Goal: Find specific page/section: Find specific page/section

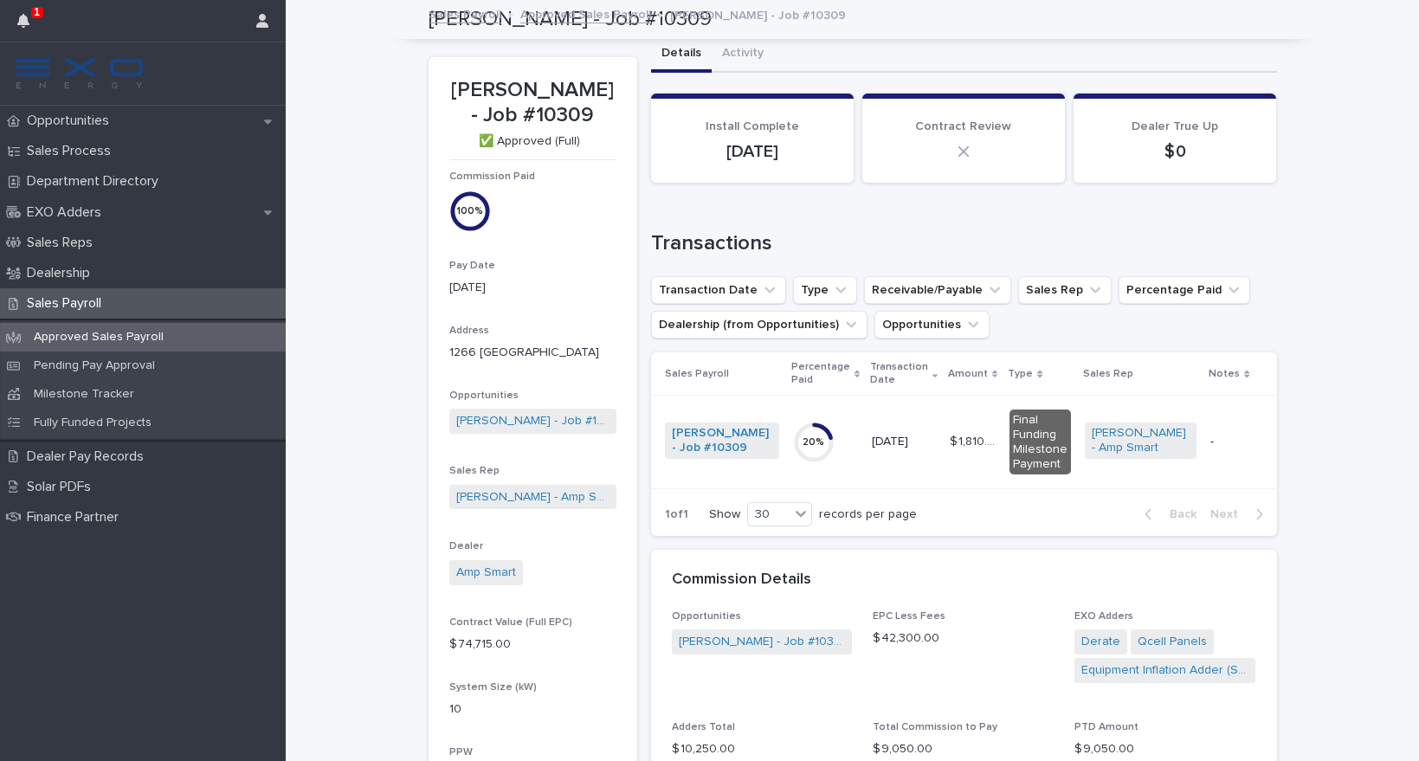
scroll to position [270, 0]
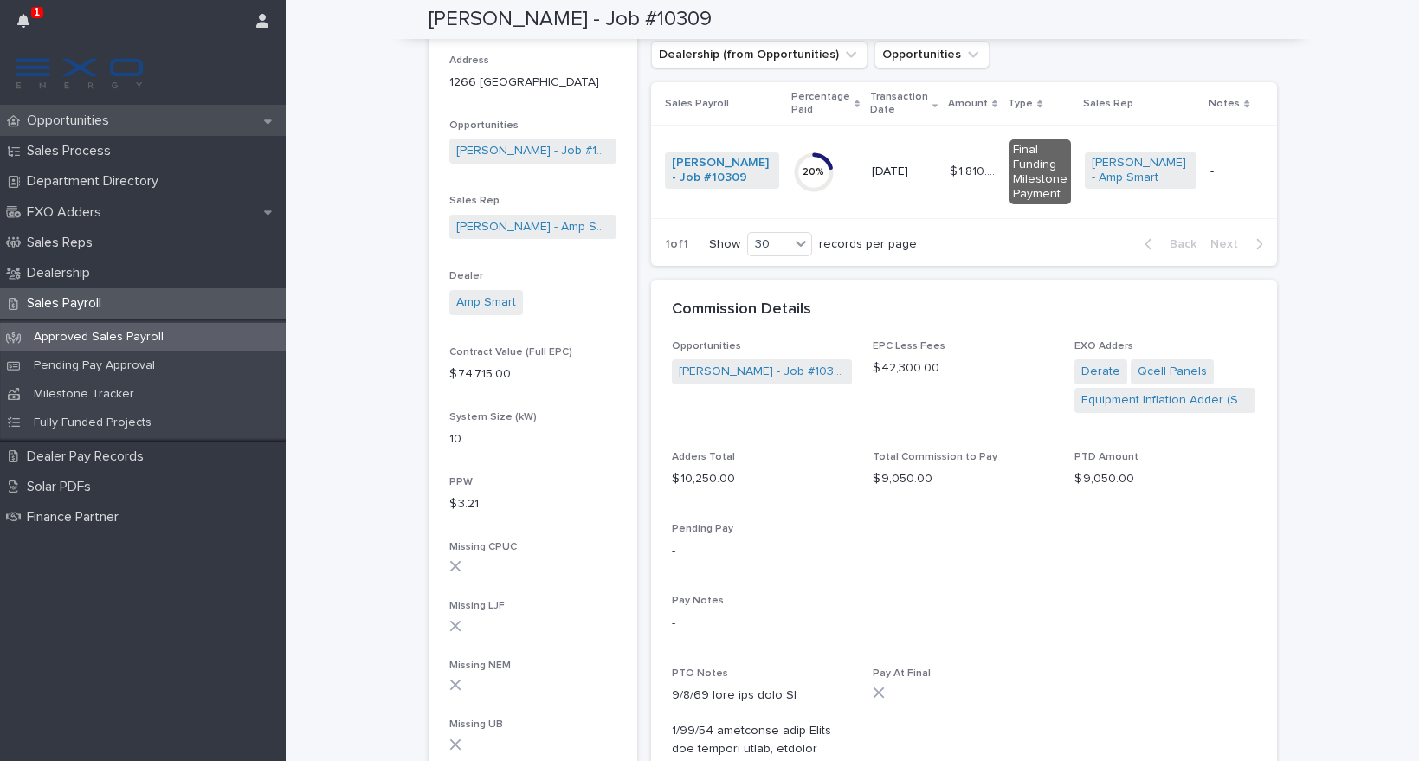
click at [141, 126] on div "Opportunities" at bounding box center [143, 121] width 286 height 30
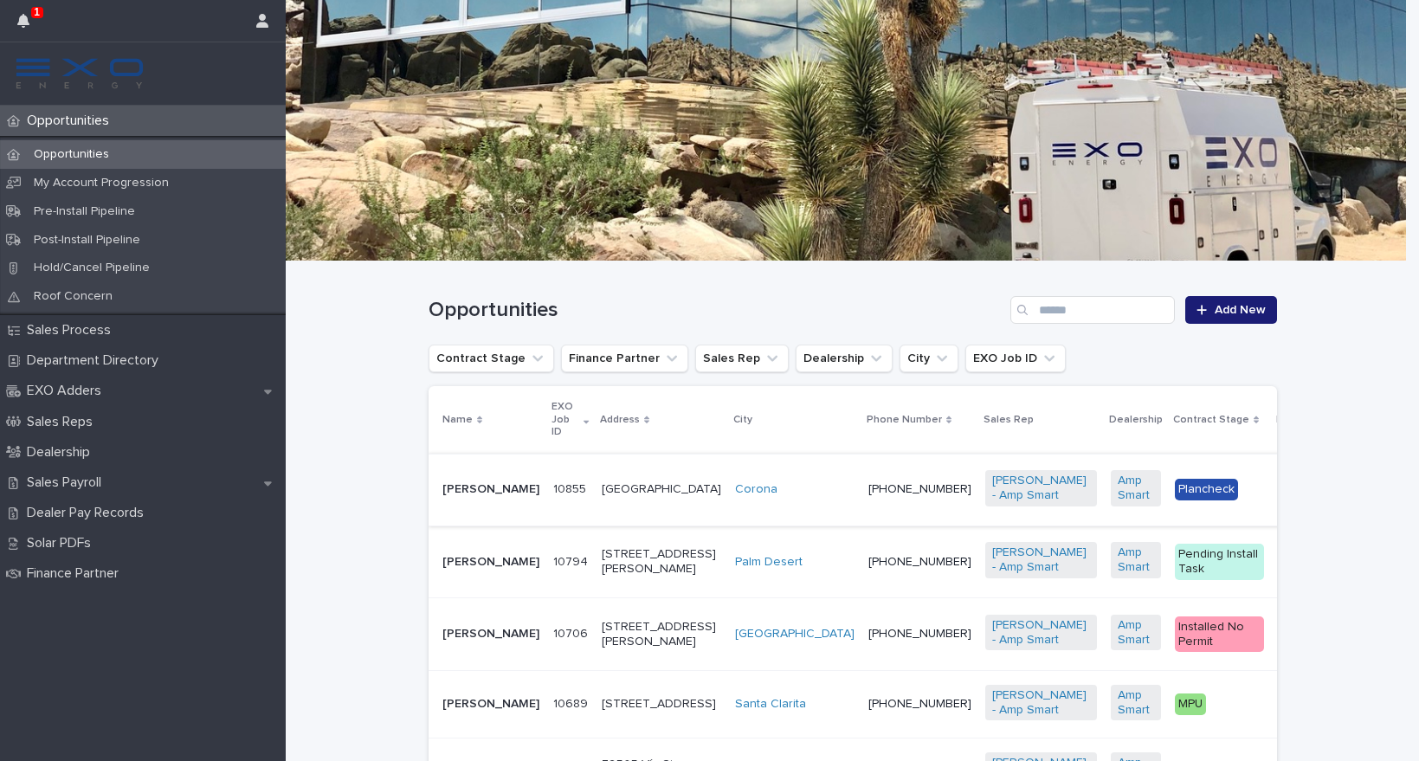
scroll to position [93, 0]
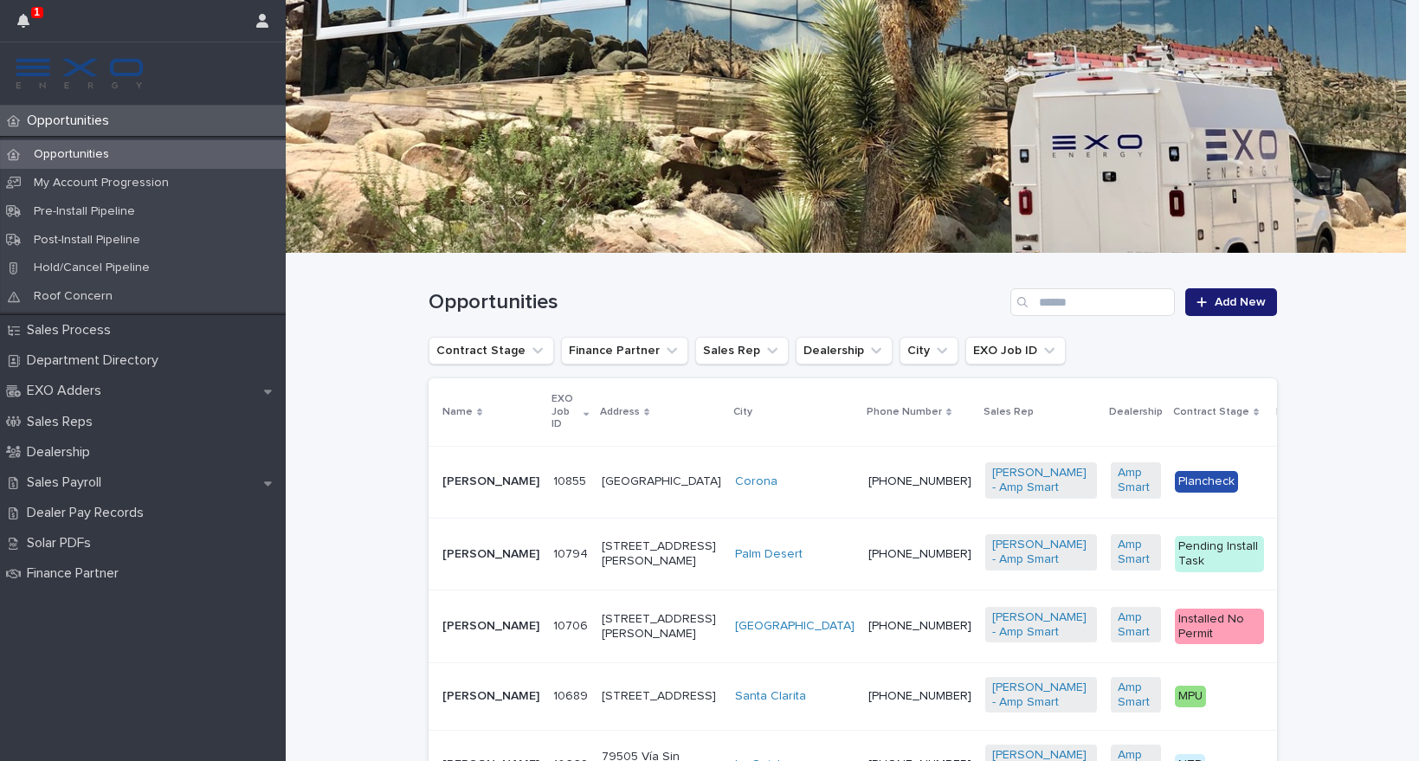
click at [735, 492] on div "Corona" at bounding box center [794, 481] width 119 height 29
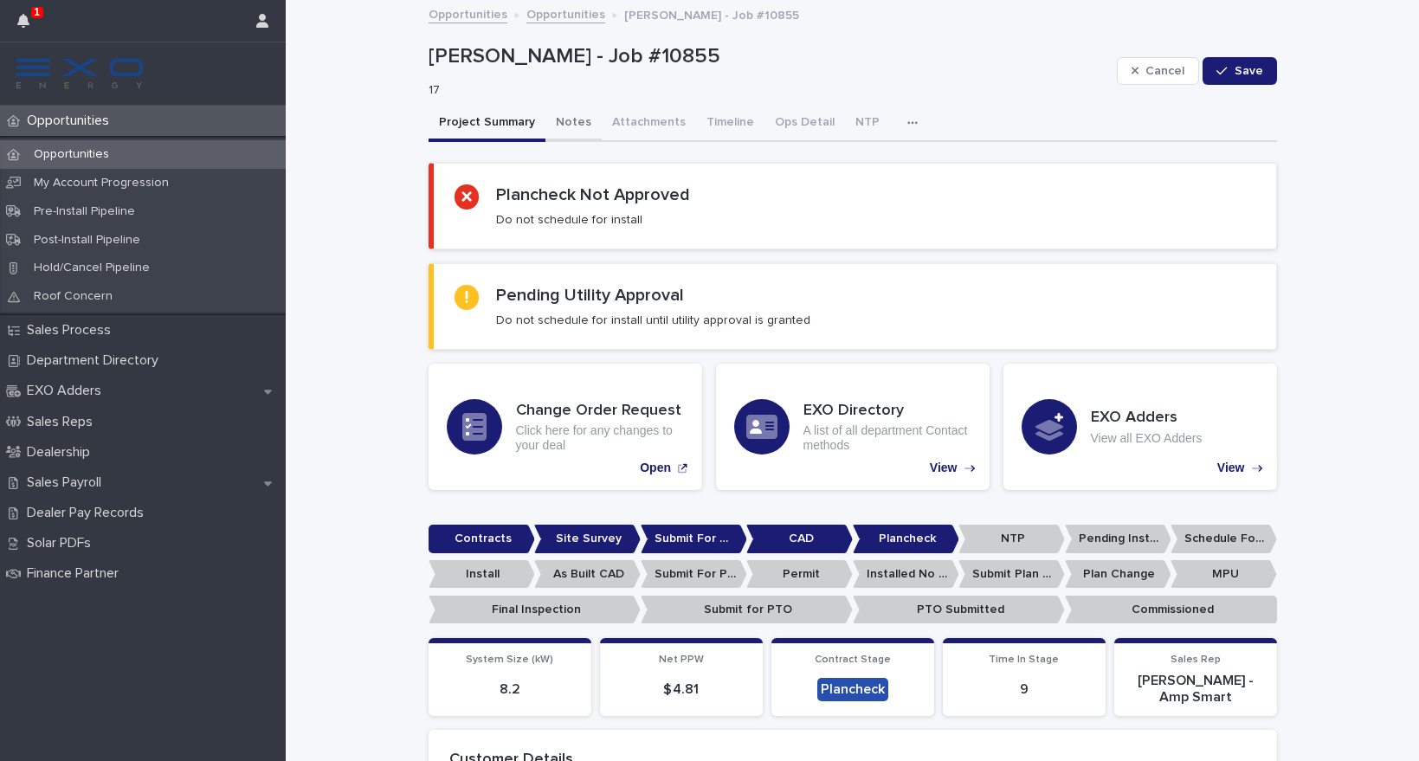
click at [568, 120] on button "Notes" at bounding box center [573, 124] width 56 height 36
